Goal: Communication & Community: Answer question/provide support

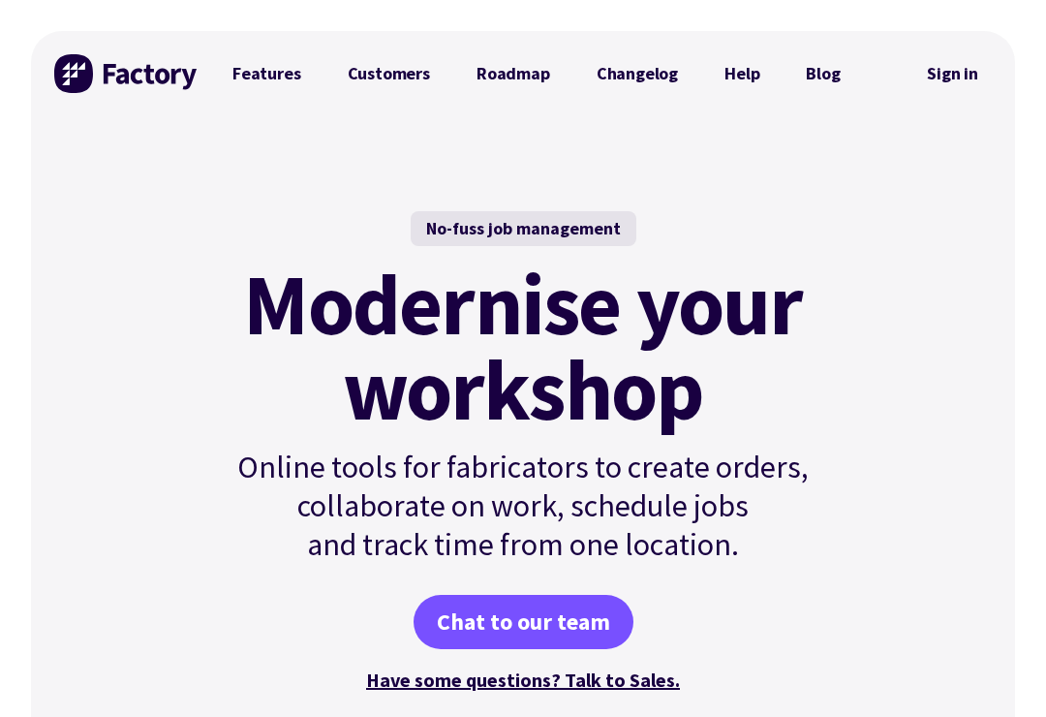
click at [951, 71] on link "Sign in" at bounding box center [952, 73] width 78 height 45
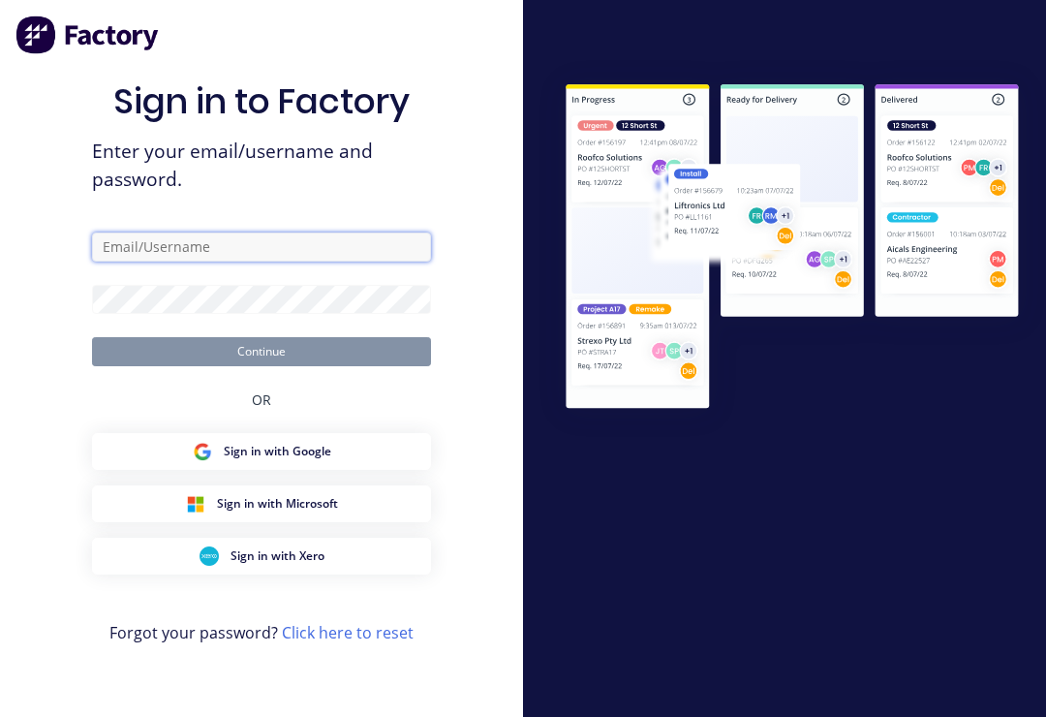
click at [266, 260] on input "text" at bounding box center [261, 246] width 339 height 29
type input "Fabrication@allflags.com.au"
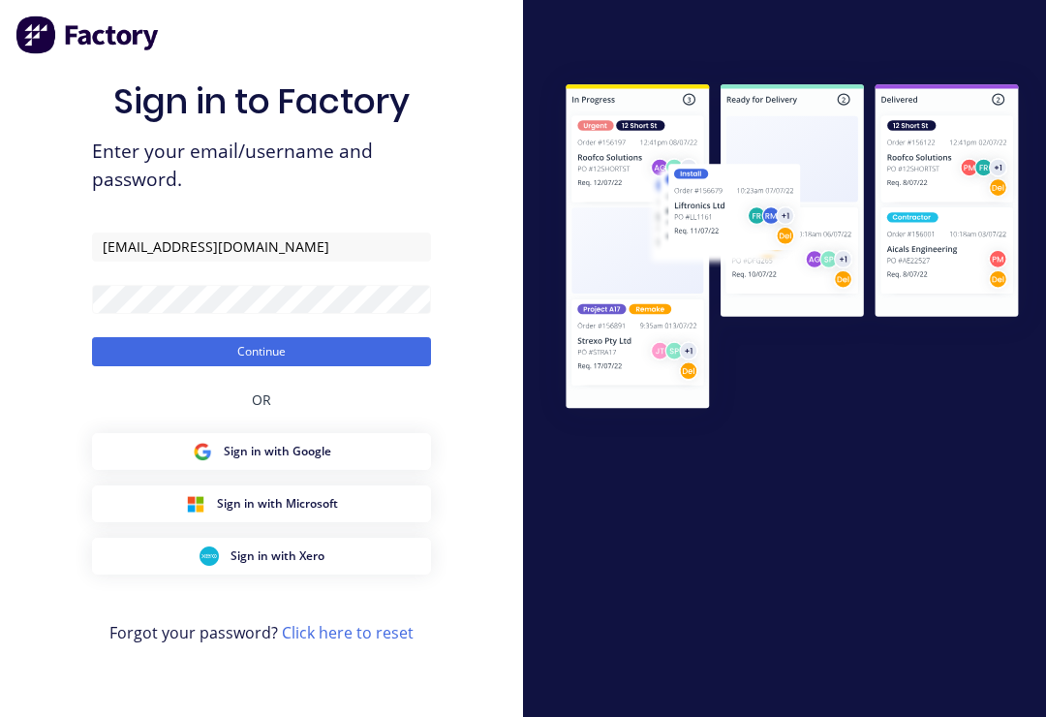
click at [262, 365] on button "Continue" at bounding box center [261, 351] width 339 height 29
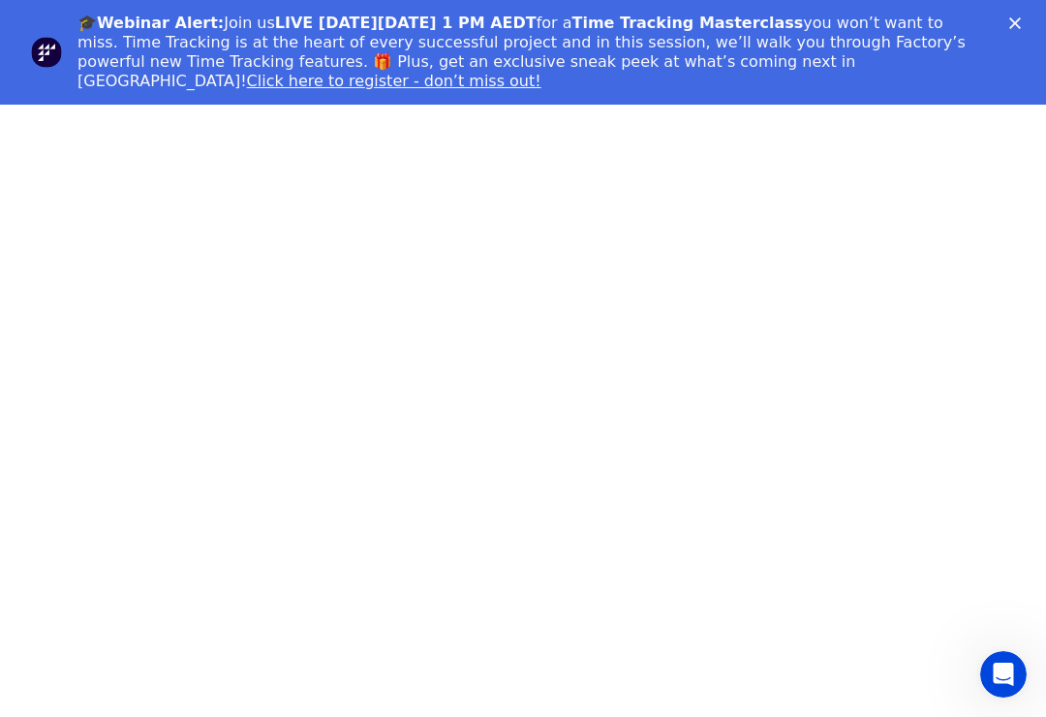
click at [1004, 18] on div "🎓Webinar Alert: Join us LIVE on Thursday, October 16 at 1 PM AEDT for a Time Tr…" at bounding box center [546, 52] width 938 height 89
click at [1002, 26] on div "🎓Webinar Alert: Join us LIVE on Thursday, October 16 at 1 PM AEDT for a Time Tr…" at bounding box center [546, 52] width 938 height 89
click at [1010, 30] on div "🎓Webinar Alert: Join us LIVE on Thursday, October 16 at 1 PM AEDT for a Time Tr…" at bounding box center [546, 52] width 938 height 89
click at [1017, 22] on polygon "Close" at bounding box center [1015, 23] width 12 height 12
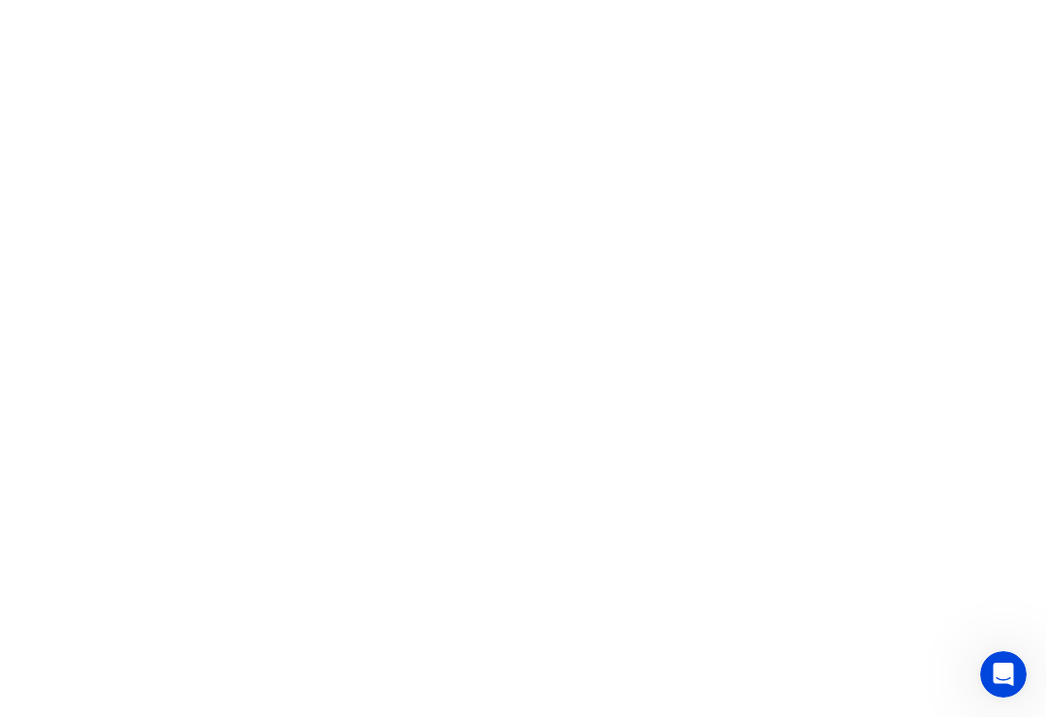
click at [1011, 668] on icon "Open Intercom Messenger" at bounding box center [1004, 675] width 32 height 32
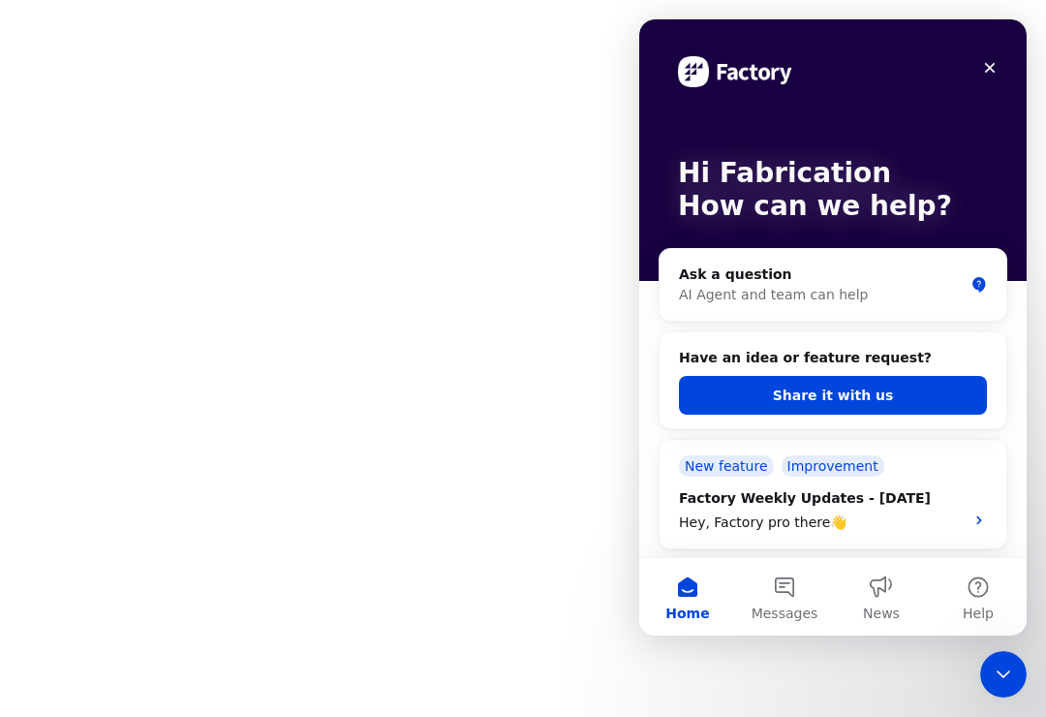
click at [782, 587] on button "Messages" at bounding box center [784, 596] width 97 height 77
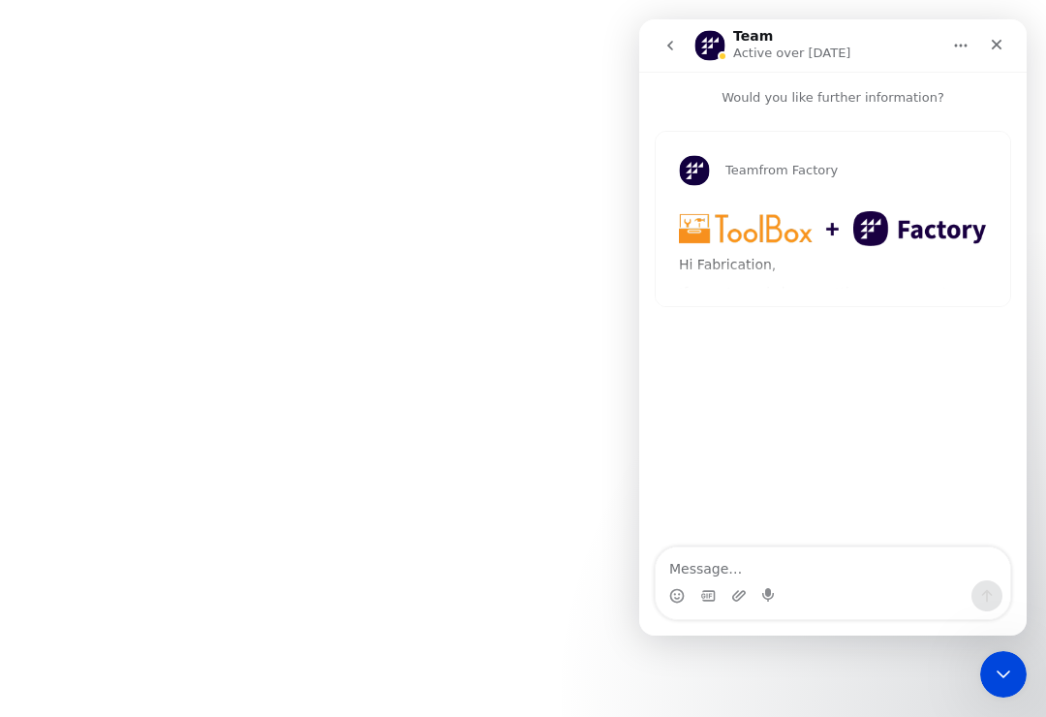
click at [683, 51] on button "go back" at bounding box center [670, 45] width 37 height 37
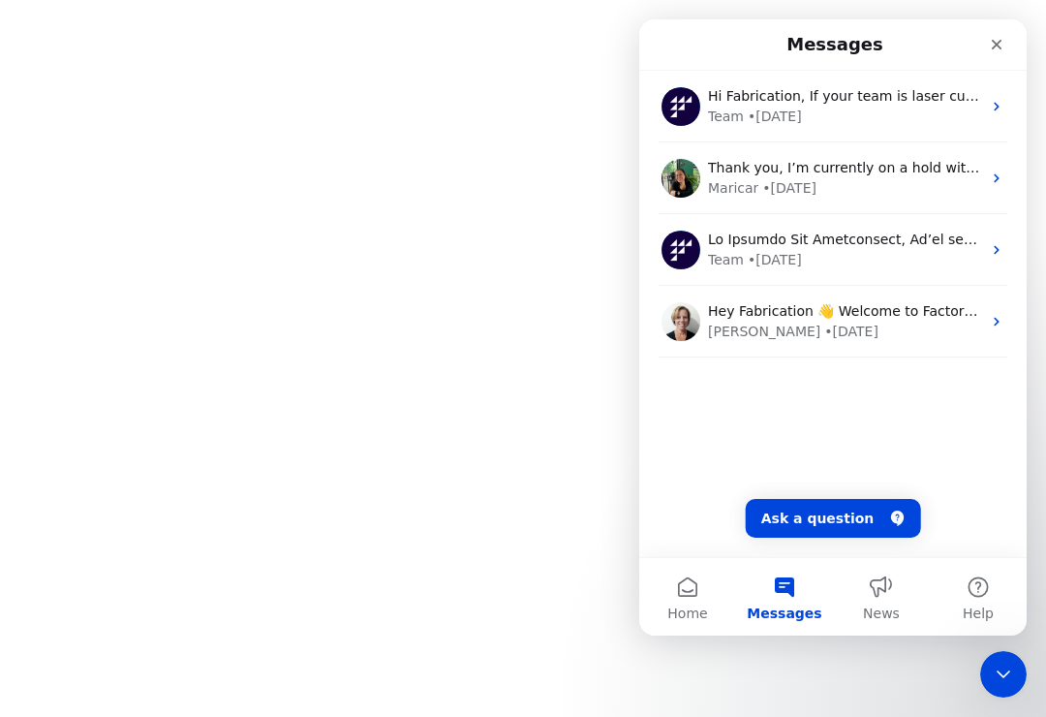
click at [906, 186] on div "Maricar • 1w ago" at bounding box center [844, 188] width 273 height 20
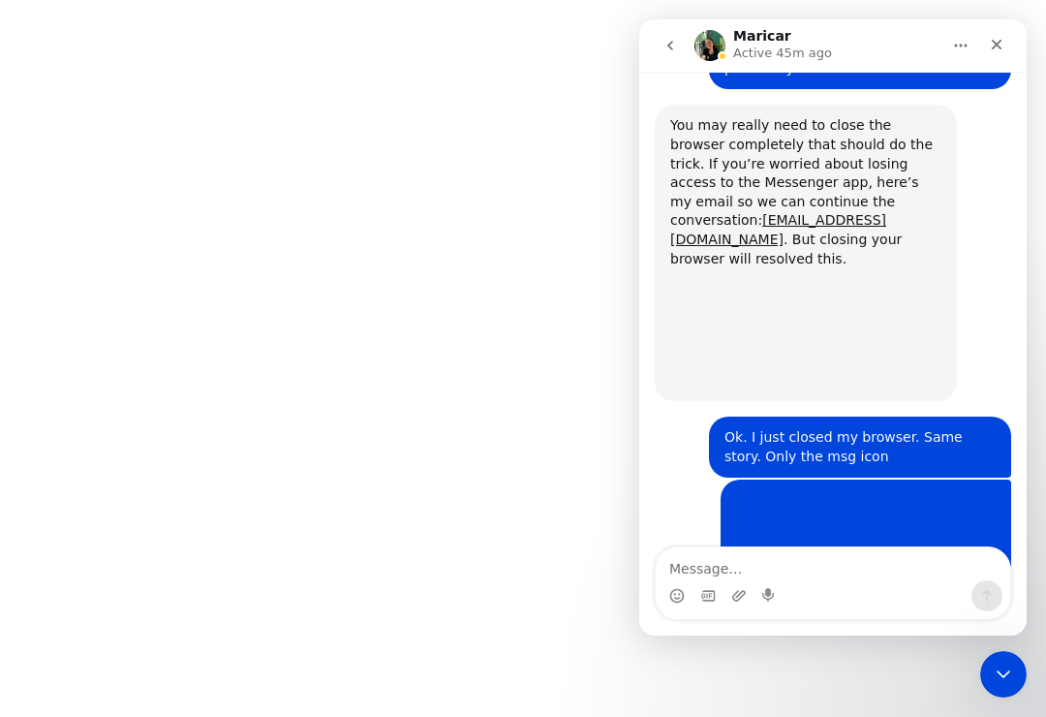
scroll to position [2081, 0]
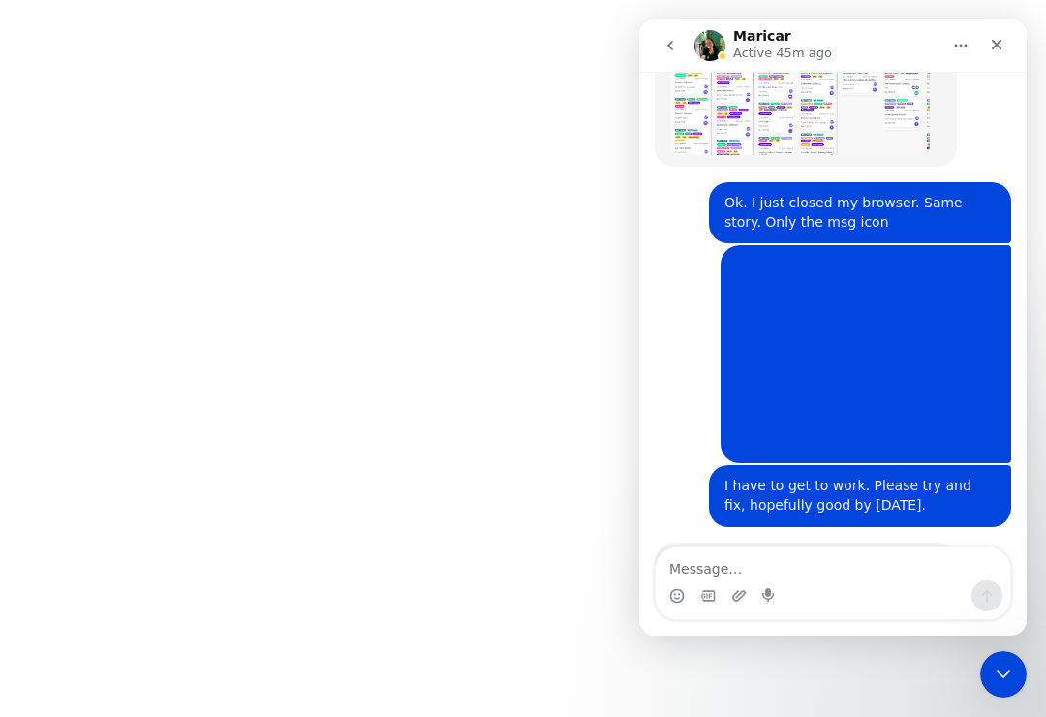
click at [813, 560] on textarea "Message…" at bounding box center [833, 563] width 355 height 33
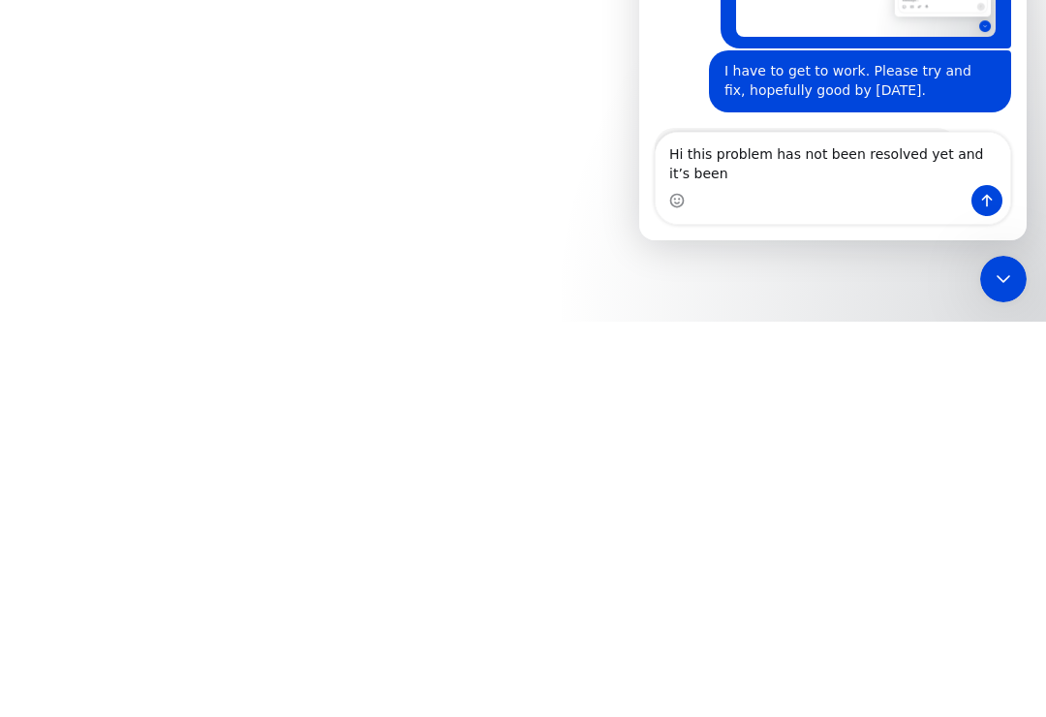
scroll to position [2100, 0]
type textarea "Hi this problem has not been resolved yet and it’s been a week of being unable …"
click at [1001, 203] on button "Send a message…" at bounding box center [987, 200] width 31 height 31
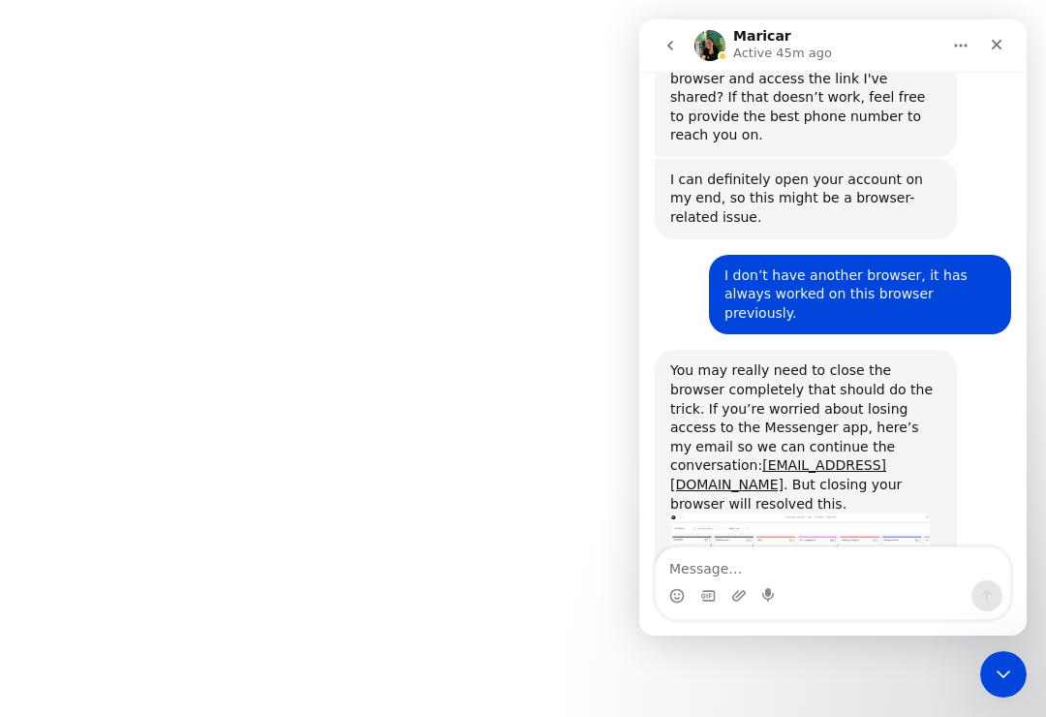
scroll to position [1599, 0]
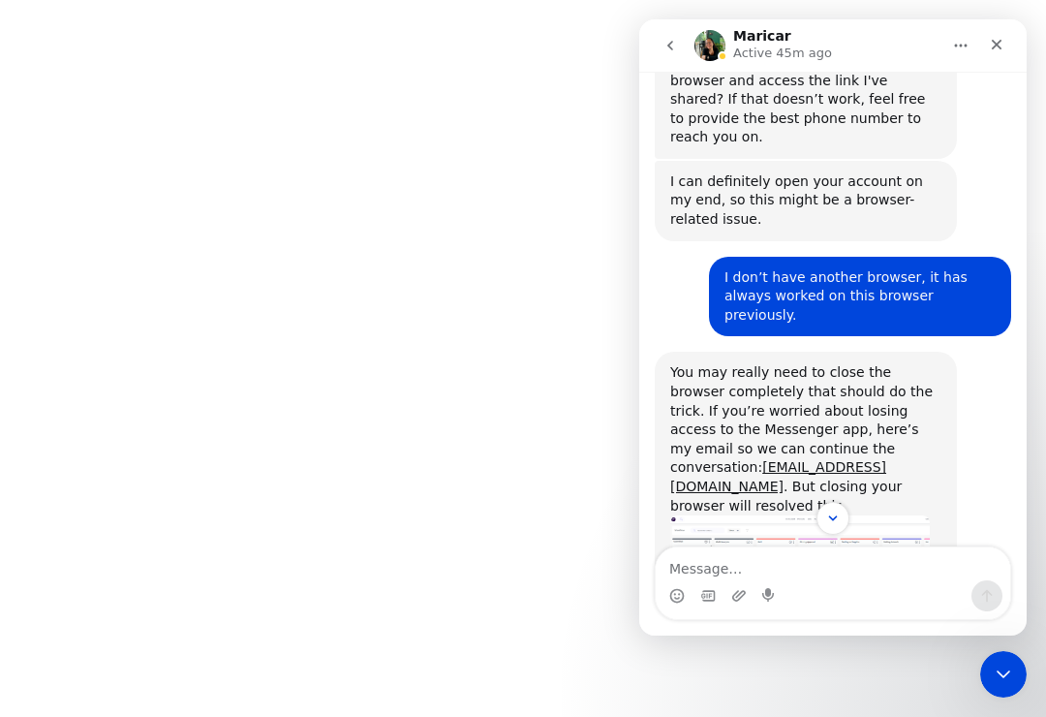
click at [460, 0] on html at bounding box center [523, 0] width 1046 height 0
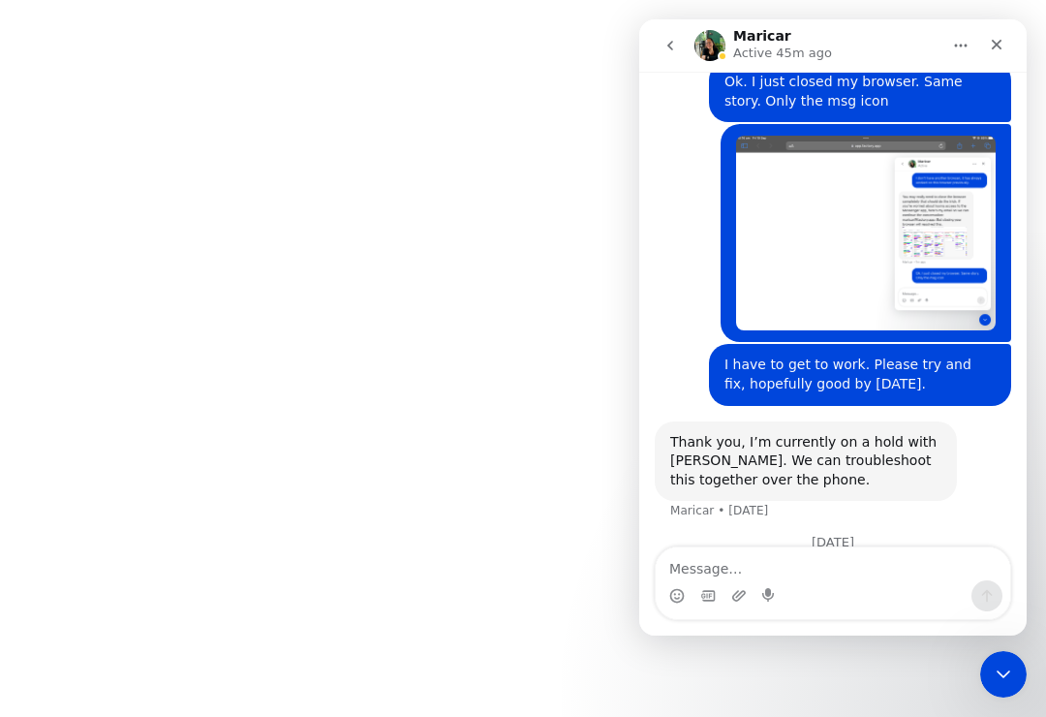
scroll to position [2201, 0]
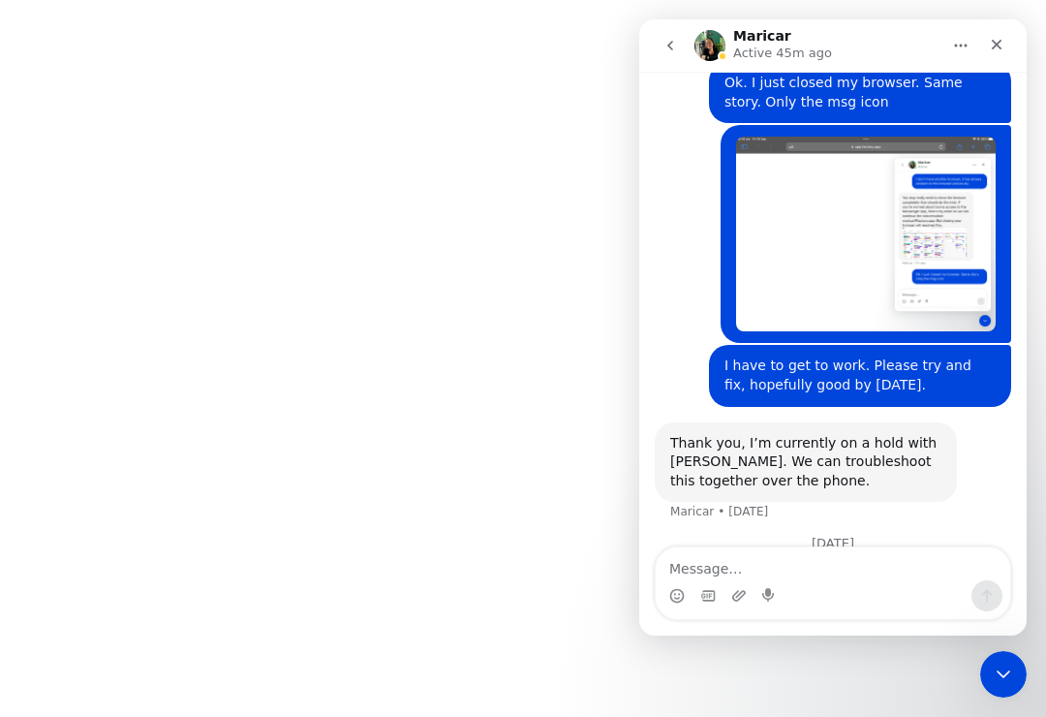
click at [665, 42] on icon "go back" at bounding box center [670, 45] width 15 height 15
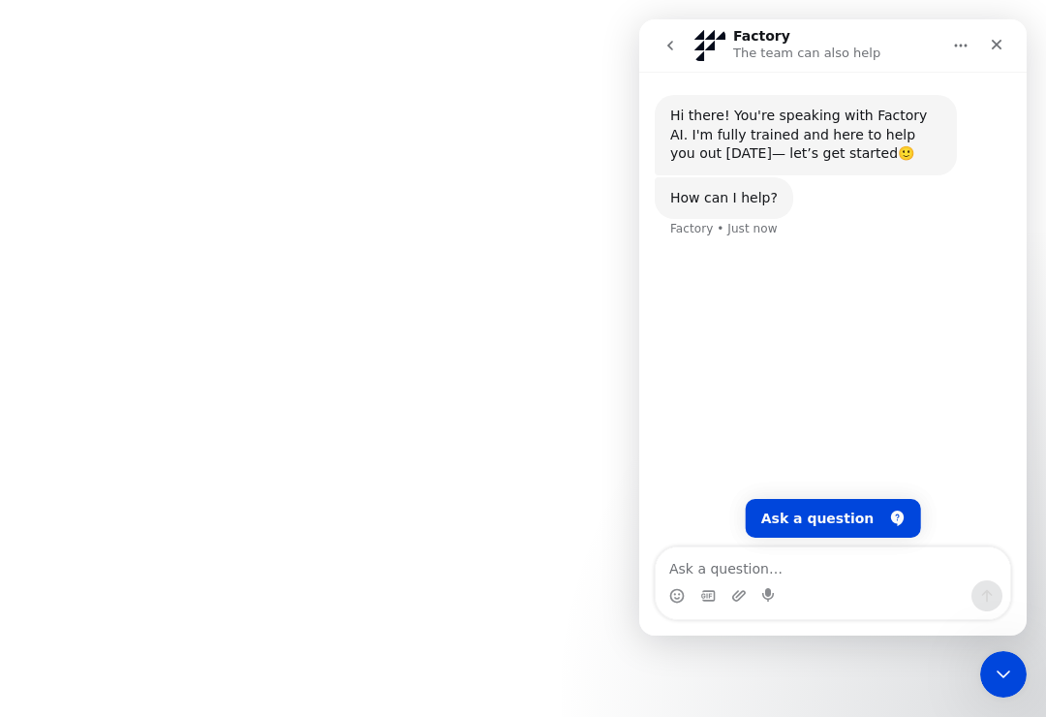
scroll to position [0, 0]
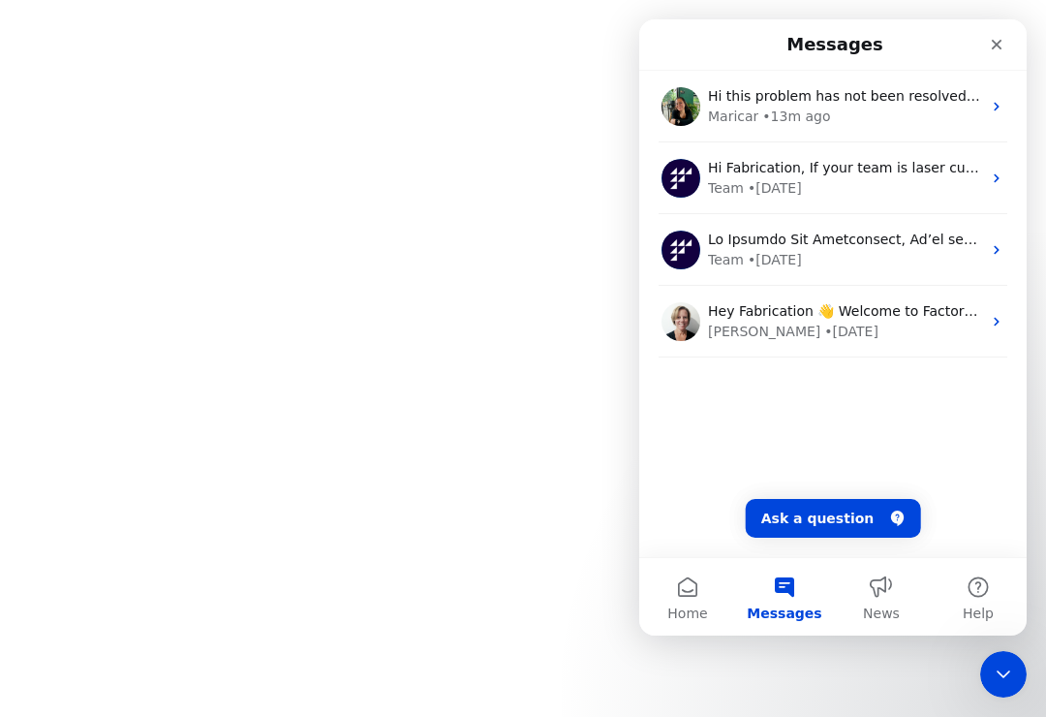
click at [999, 38] on icon "Close" at bounding box center [996, 44] width 15 height 15
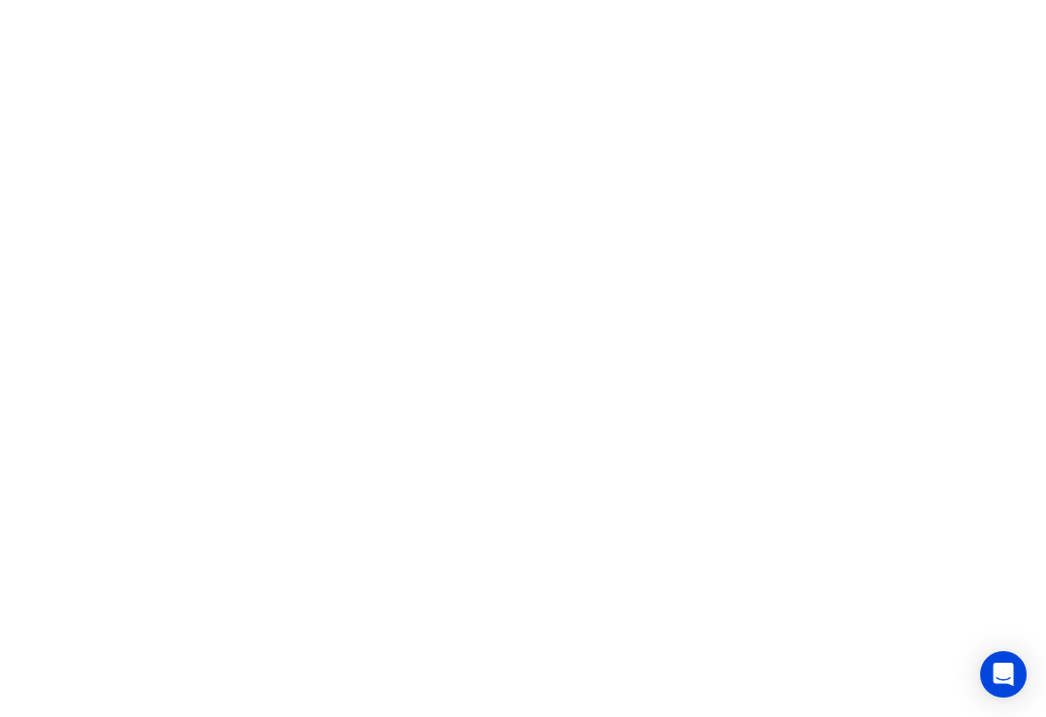
click at [1006, 676] on icon "Open Intercom Messenger" at bounding box center [1004, 674] width 20 height 23
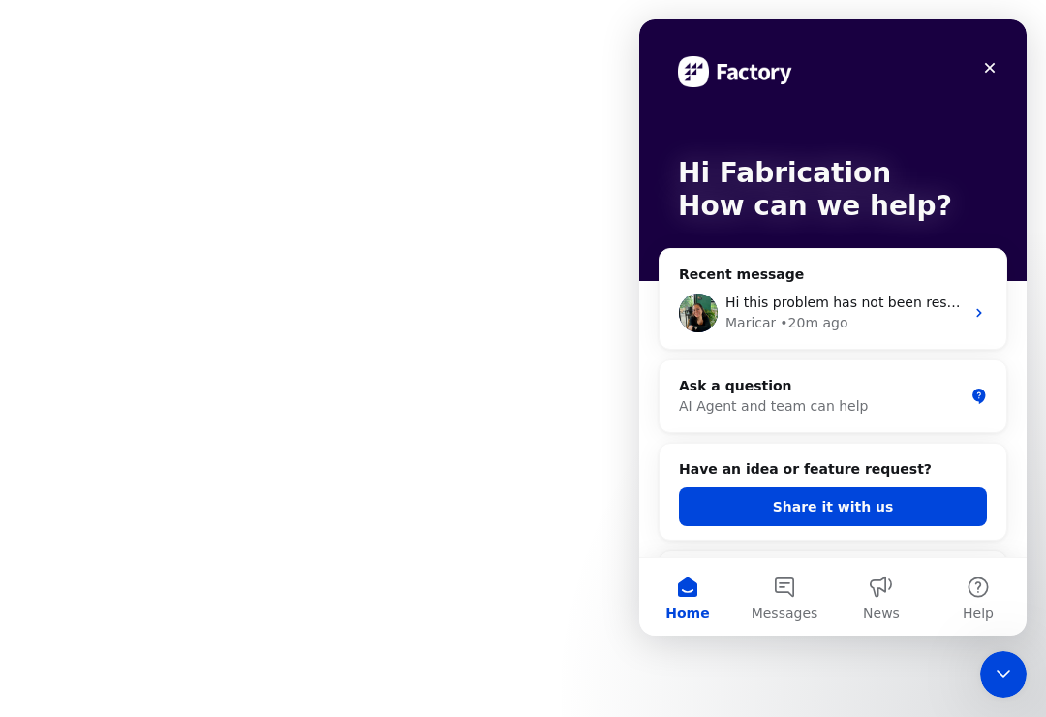
click at [797, 571] on button "Messages" at bounding box center [784, 596] width 97 height 77
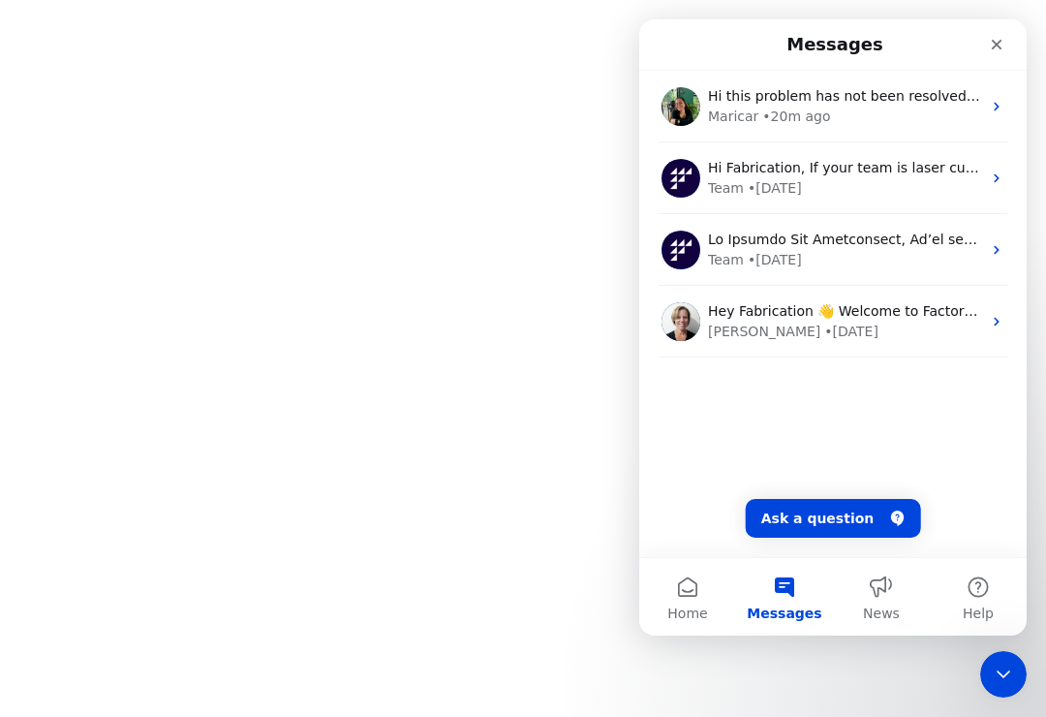
click at [910, 64] on nav "Messages" at bounding box center [832, 44] width 387 height 51
click at [939, 107] on div "Maricar • 20m ago" at bounding box center [844, 117] width 273 height 20
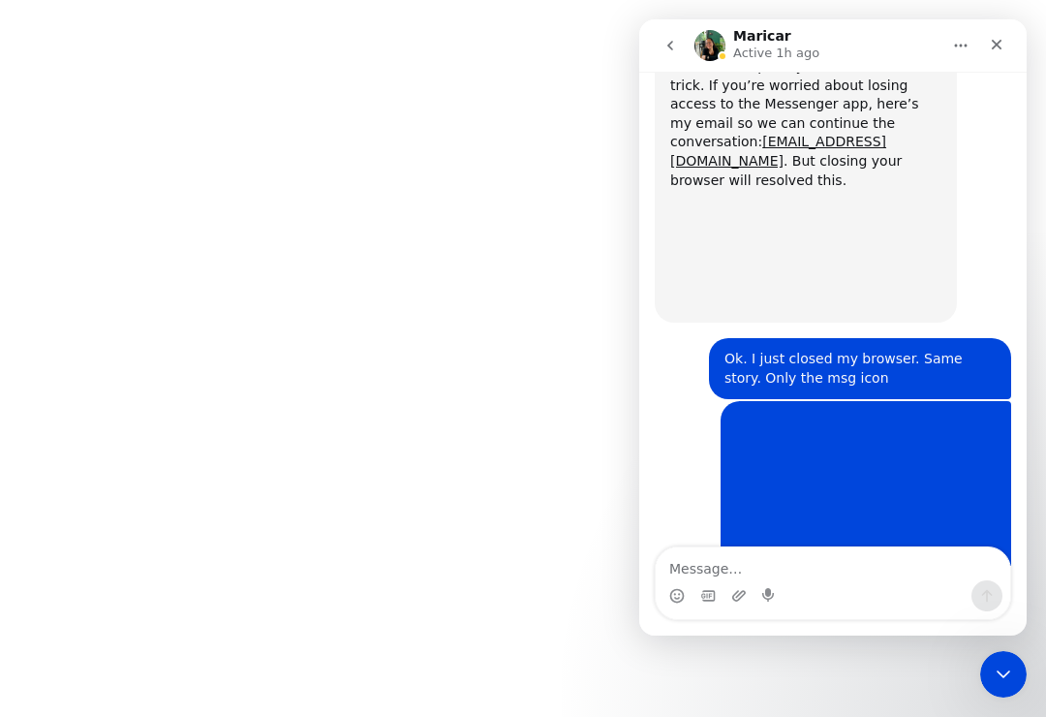
scroll to position [2201, 0]
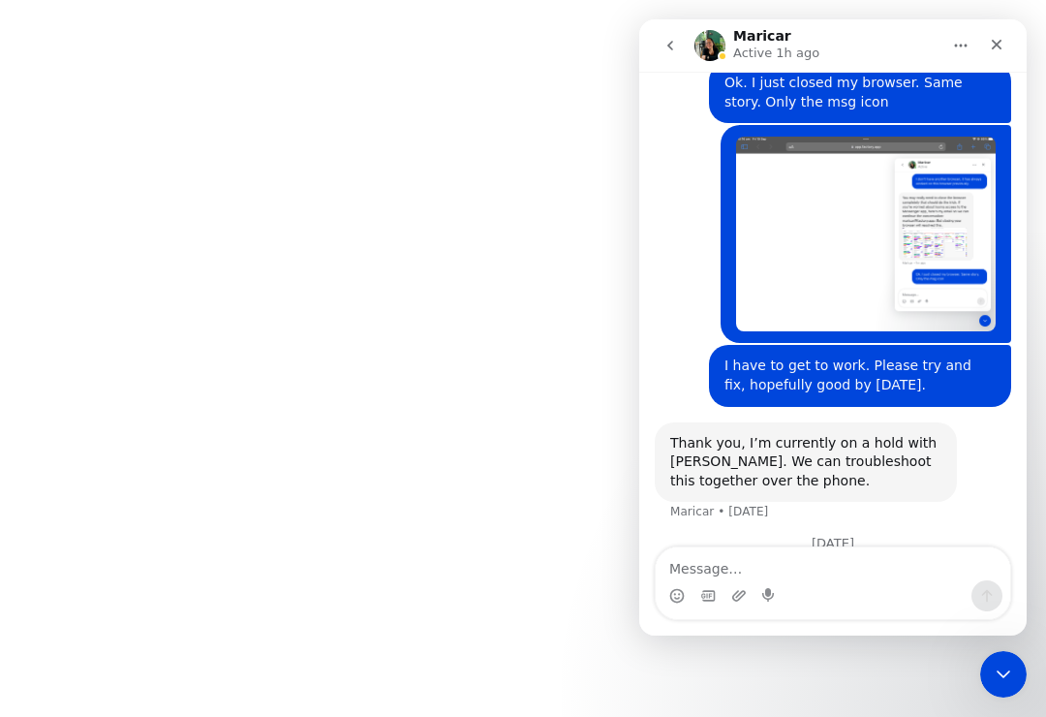
click at [988, 43] on div "Close" at bounding box center [996, 44] width 35 height 35
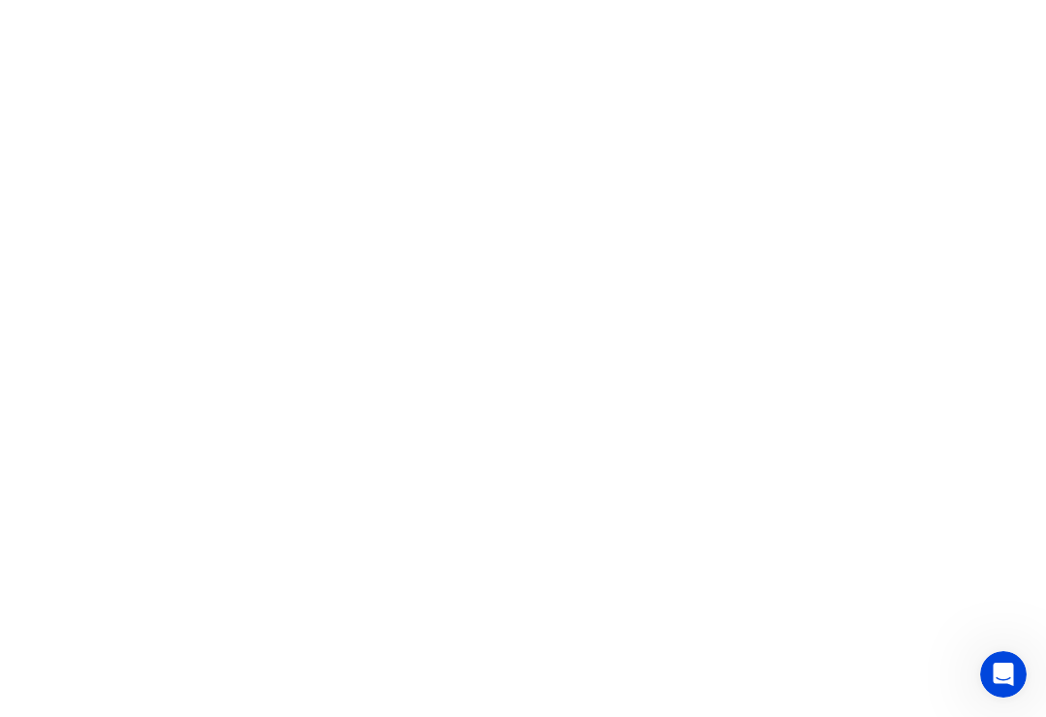
scroll to position [0, 0]
